Goal: Information Seeking & Learning: Learn about a topic

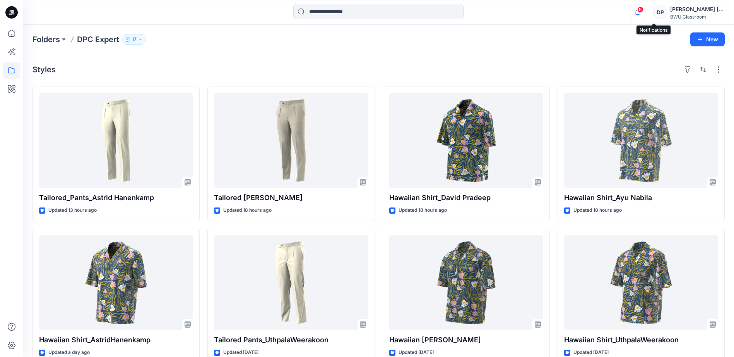
click at [645, 15] on icon "button" at bounding box center [637, 12] width 15 height 15
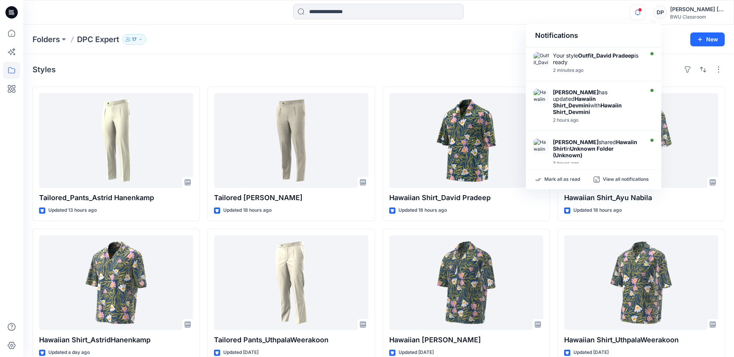
click at [501, 47] on div "Folders DPC Expert 17 New" at bounding box center [378, 39] width 710 height 29
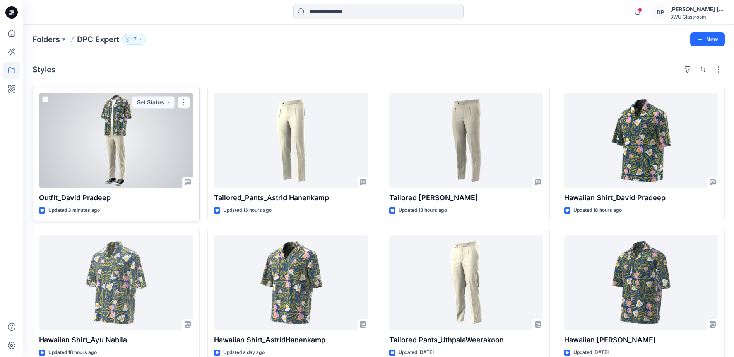
click at [94, 162] on div at bounding box center [116, 140] width 154 height 95
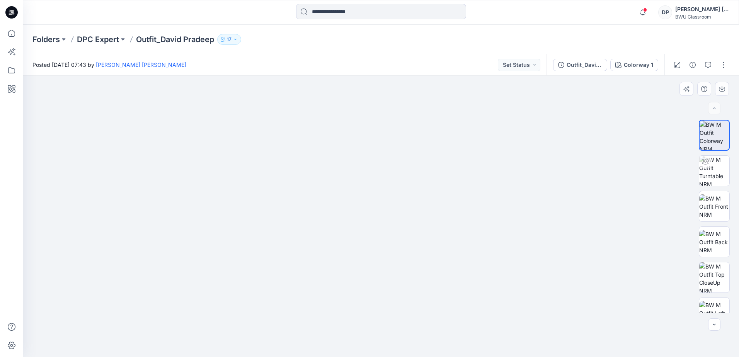
drag, startPoint x: 245, startPoint y: 198, endPoint x: 241, endPoint y: 199, distance: 4.4
click at [241, 199] on img at bounding box center [381, 190] width 390 height 333
drag, startPoint x: 373, startPoint y: 270, endPoint x: 417, endPoint y: 201, distance: 81.1
click at [417, 201] on img at bounding box center [381, 216] width 281 height 281
drag, startPoint x: 403, startPoint y: 267, endPoint x: 406, endPoint y: 189, distance: 77.8
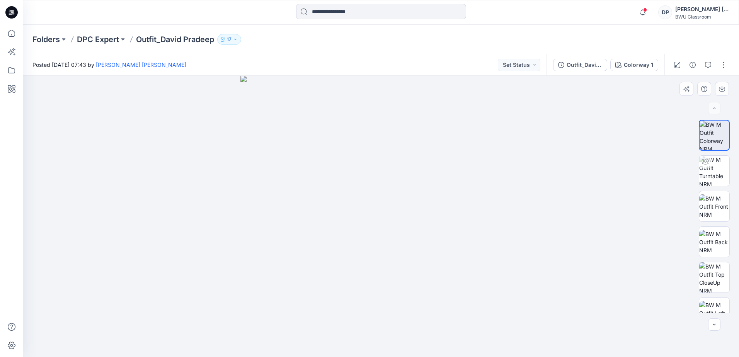
click at [406, 189] on img at bounding box center [381, 216] width 281 height 281
drag, startPoint x: 303, startPoint y: 290, endPoint x: 313, endPoint y: 278, distance: 15.6
click at [303, 289] on img at bounding box center [381, 216] width 281 height 281
click at [722, 172] on img at bounding box center [714, 171] width 30 height 30
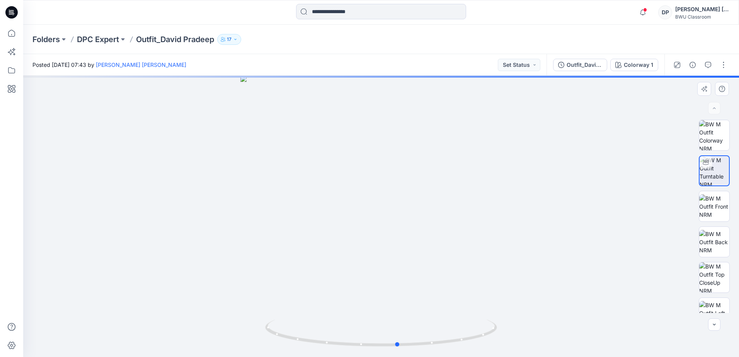
drag, startPoint x: 381, startPoint y: 344, endPoint x: 399, endPoint y: 312, distance: 35.8
click at [399, 312] on div at bounding box center [381, 216] width 716 height 281
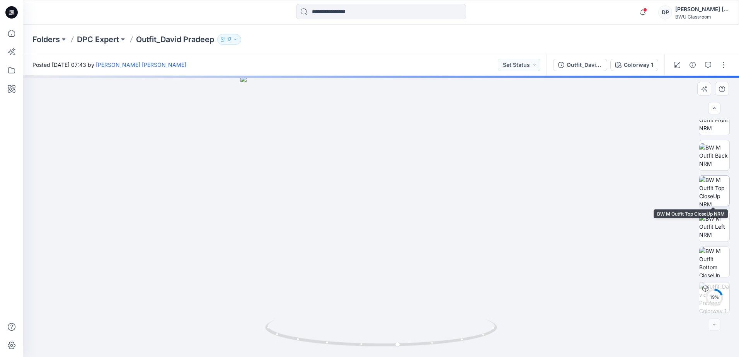
click at [713, 195] on img at bounding box center [714, 191] width 30 height 30
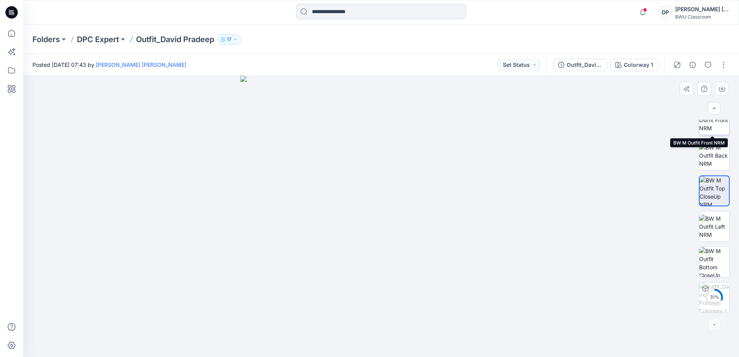
click at [711, 128] on img at bounding box center [714, 120] width 30 height 24
drag, startPoint x: 381, startPoint y: 203, endPoint x: 383, endPoint y: 240, distance: 36.8
click at [383, 240] on img at bounding box center [381, 179] width 503 height 355
drag, startPoint x: 394, startPoint y: 251, endPoint x: 434, endPoint y: 154, distance: 104.5
click at [434, 152] on img at bounding box center [381, 169] width 376 height 376
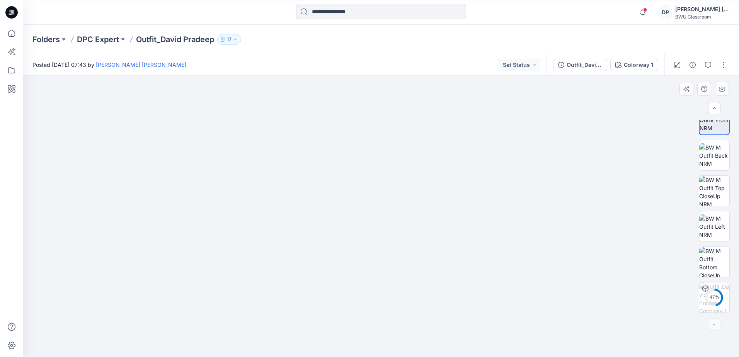
drag, startPoint x: 384, startPoint y: 148, endPoint x: 392, endPoint y: 295, distance: 147.6
click at [392, 295] on img at bounding box center [381, 179] width 503 height 355
drag, startPoint x: 377, startPoint y: 218, endPoint x: 374, endPoint y: 259, distance: 41.8
click at [374, 259] on img at bounding box center [381, 216] width 394 height 281
click at [717, 288] on icon at bounding box center [714, 297] width 19 height 19
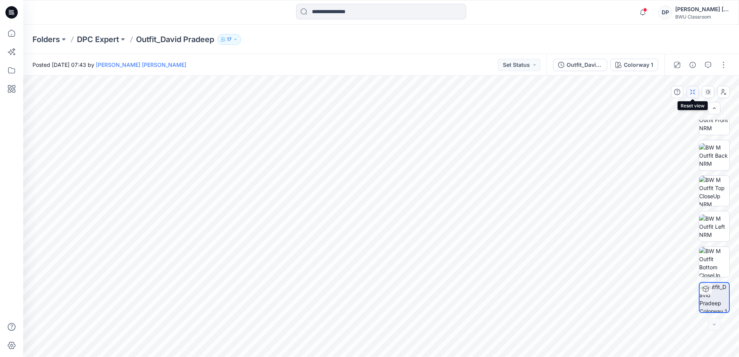
click at [693, 96] on button "button" at bounding box center [693, 92] width 12 height 12
